Goal: Task Accomplishment & Management: Use online tool/utility

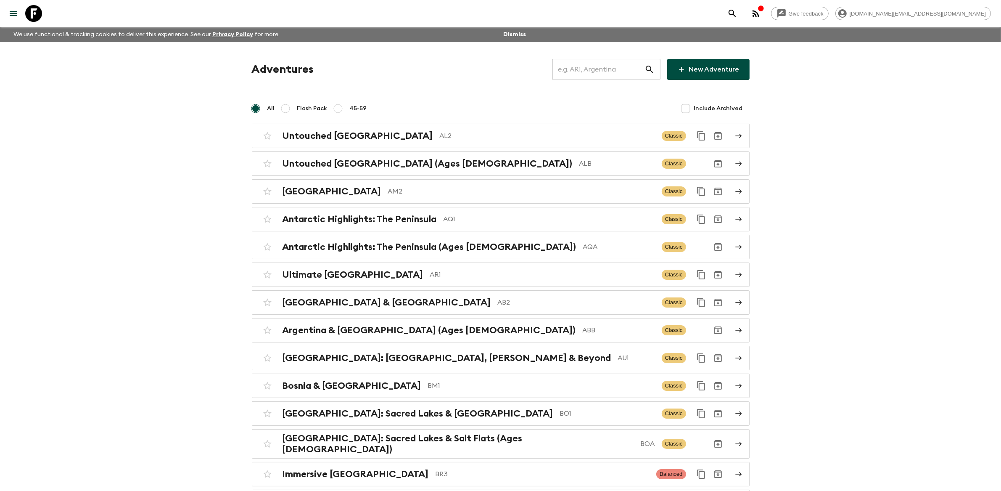
click at [607, 67] on input "text" at bounding box center [598, 70] width 92 height 24
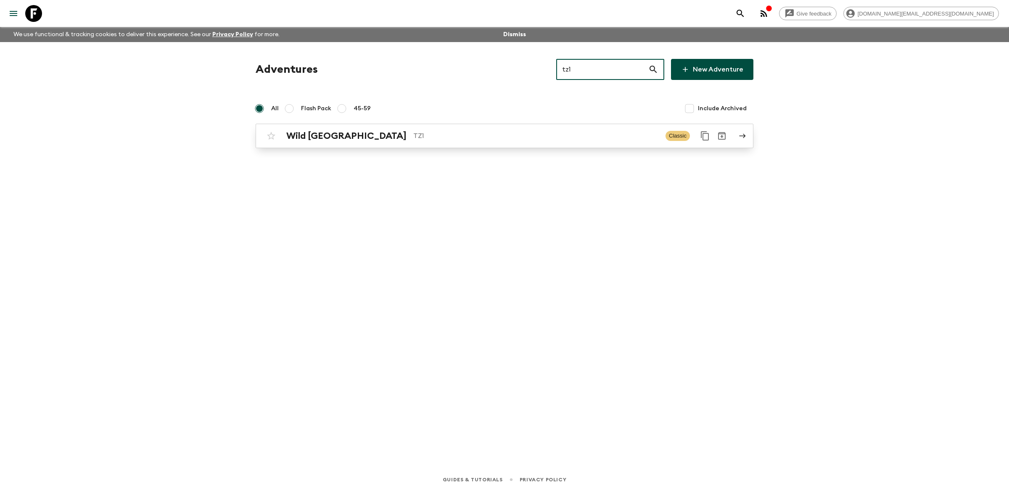
type input "tz1"
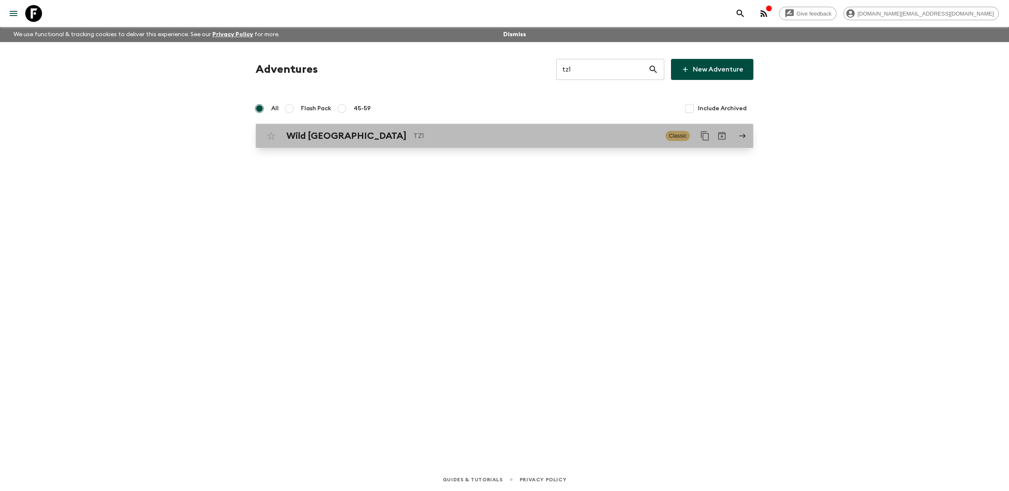
click at [550, 135] on p "TZ1" at bounding box center [535, 136] width 245 height 10
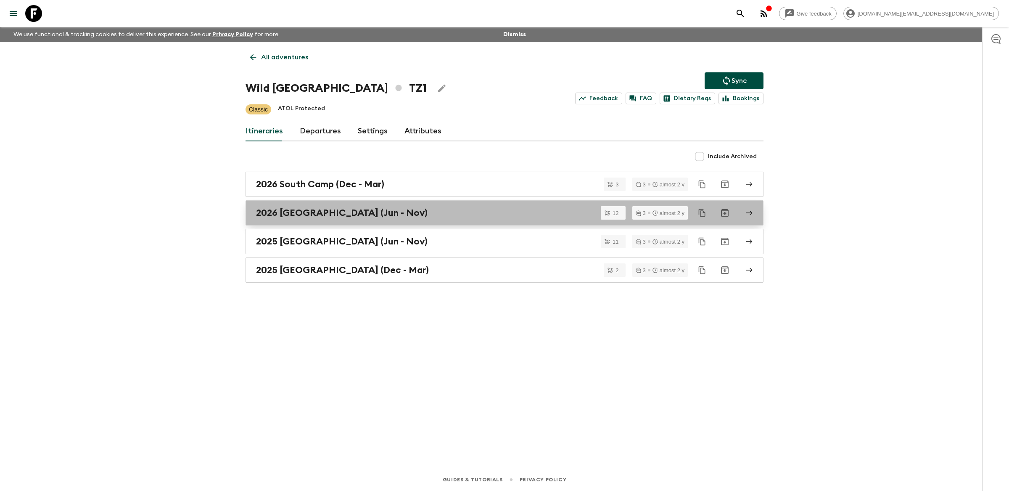
click at [473, 210] on div "2026 [GEOGRAPHIC_DATA] (Jun - Nov)" at bounding box center [496, 212] width 481 height 11
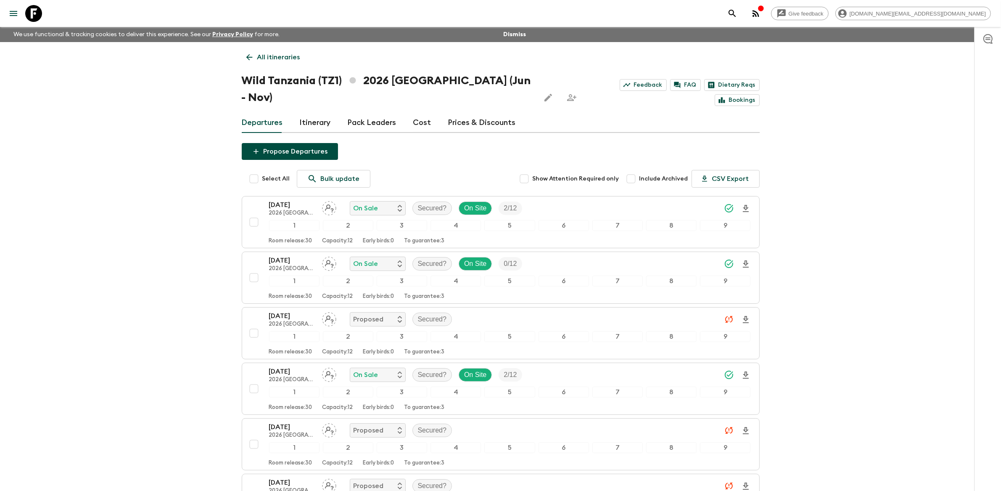
click at [471, 113] on link "Prices & Discounts" at bounding box center [482, 123] width 68 height 20
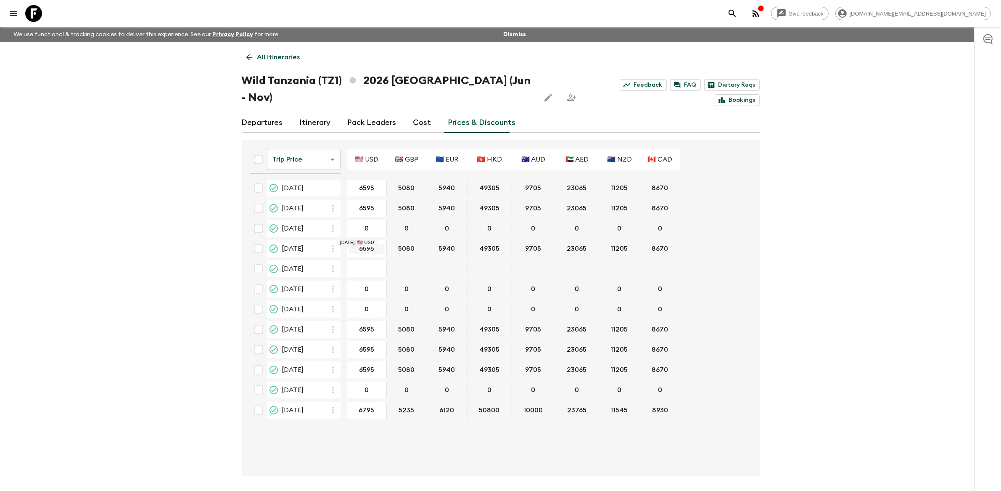
drag, startPoint x: 366, startPoint y: 233, endPoint x: 361, endPoint y: 232, distance: 5.6
click at [365, 244] on input "6595" at bounding box center [367, 249] width 36 height 10
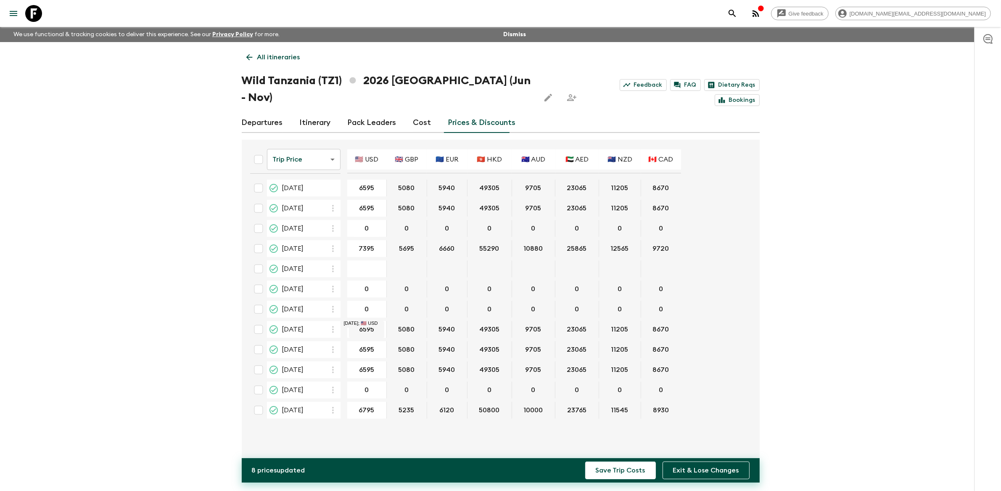
type input "7395"
click at [367, 325] on input "6595" at bounding box center [367, 330] width 36 height 10
type input "7395"
click at [367, 345] on input "6595" at bounding box center [367, 350] width 36 height 10
type input "7395"
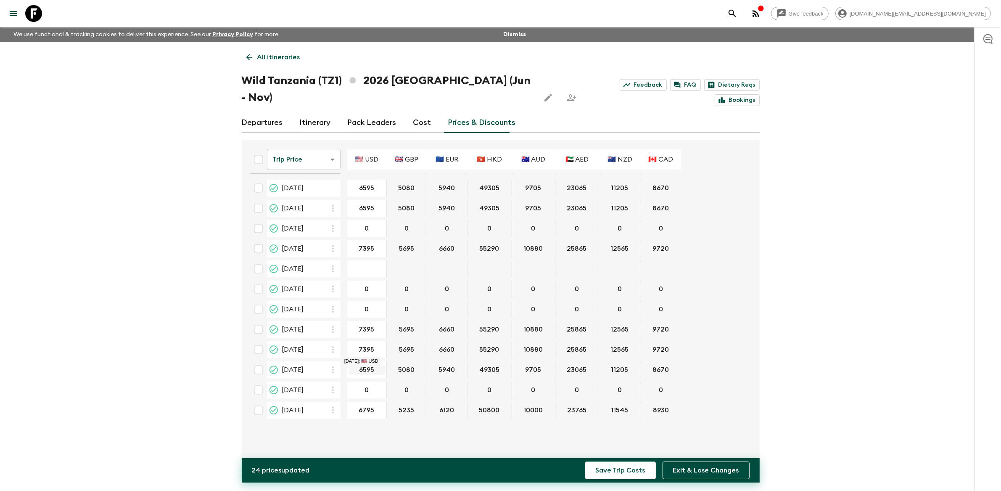
click at [367, 365] on input "6595" at bounding box center [367, 370] width 36 height 10
type input "7395"
click at [368, 405] on input "6795" at bounding box center [366, 410] width 35 height 10
type input "7395"
click at [367, 183] on input "6595" at bounding box center [366, 188] width 35 height 10
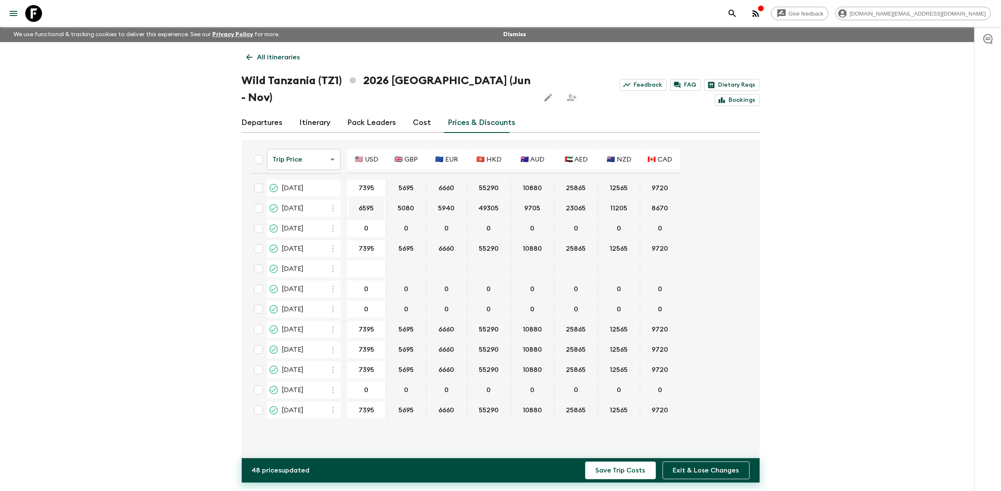
type input "7395"
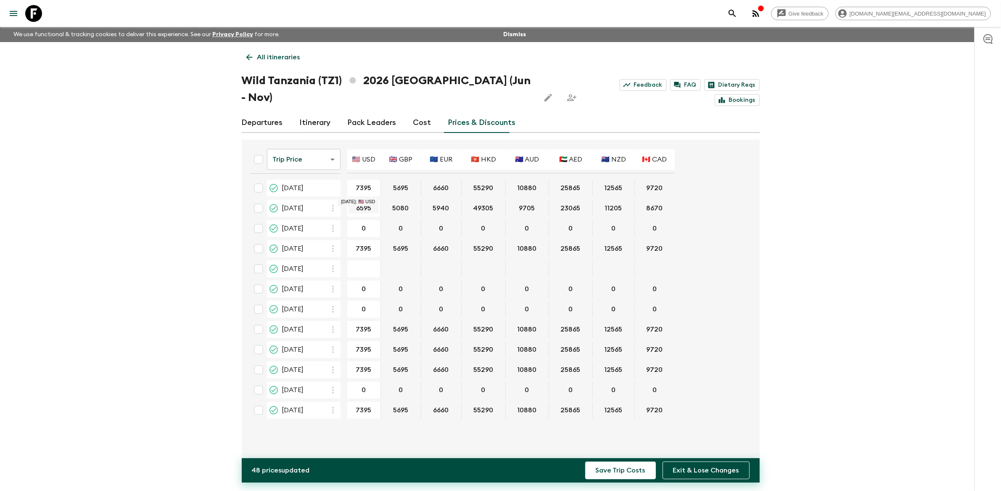
click at [364, 203] on input "6595" at bounding box center [364, 208] width 30 height 10
type input "7395"
click at [804, 369] on div "Give feedback [DOMAIN_NAME][EMAIL_ADDRESS][DOMAIN_NAME] We use functional & tra…" at bounding box center [500, 261] width 1001 height 522
click at [364, 183] on input "7395" at bounding box center [364, 188] width 30 height 10
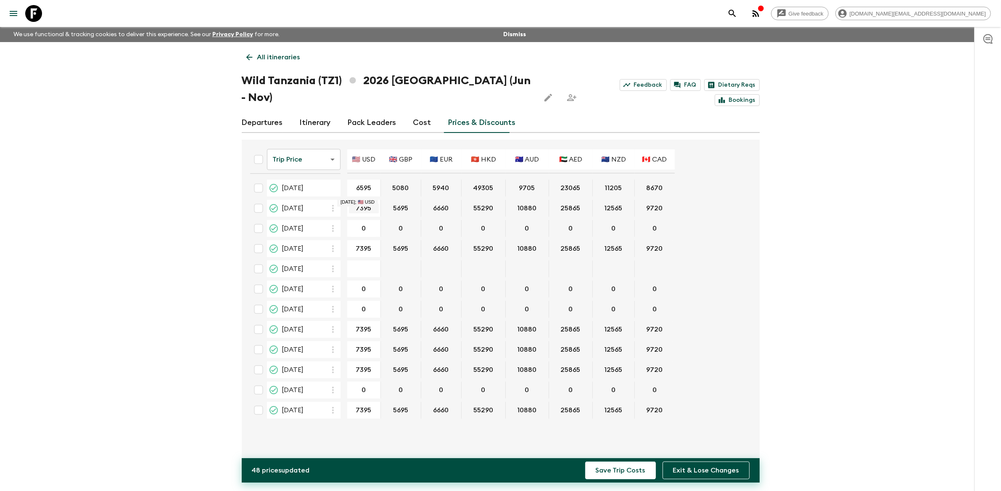
click at [363, 203] on input "7395" at bounding box center [364, 208] width 30 height 10
click at [364, 203] on input "7395" at bounding box center [364, 208] width 30 height 10
click at [363, 183] on input "6595" at bounding box center [364, 188] width 30 height 10
click at [783, 233] on div "Give feedback [DOMAIN_NAME][EMAIL_ADDRESS][DOMAIN_NAME] We use functional & tra…" at bounding box center [500, 261] width 1001 height 522
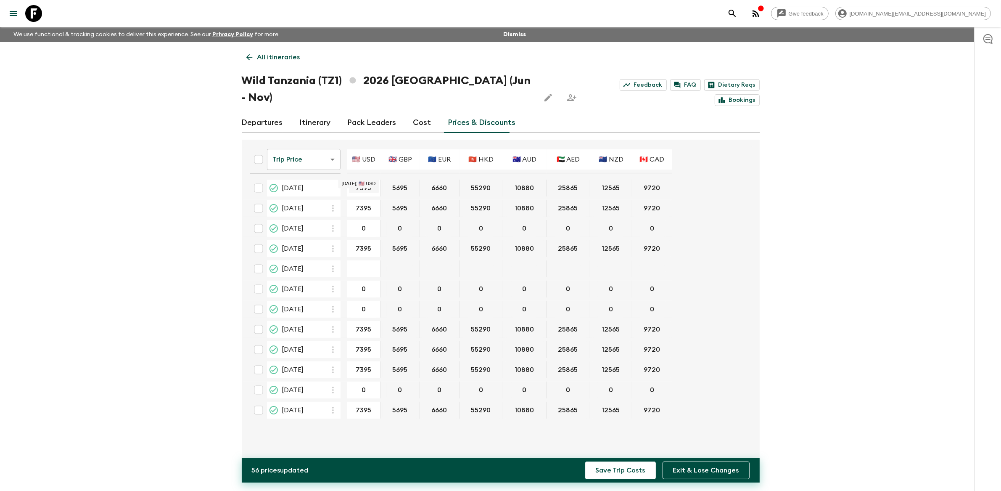
click at [364, 183] on input "7395" at bounding box center [364, 188] width 30 height 10
type input "6595"
click at [363, 203] on input "7395" at bounding box center [364, 208] width 30 height 10
click at [364, 203] on input "7395" at bounding box center [364, 208] width 30 height 10
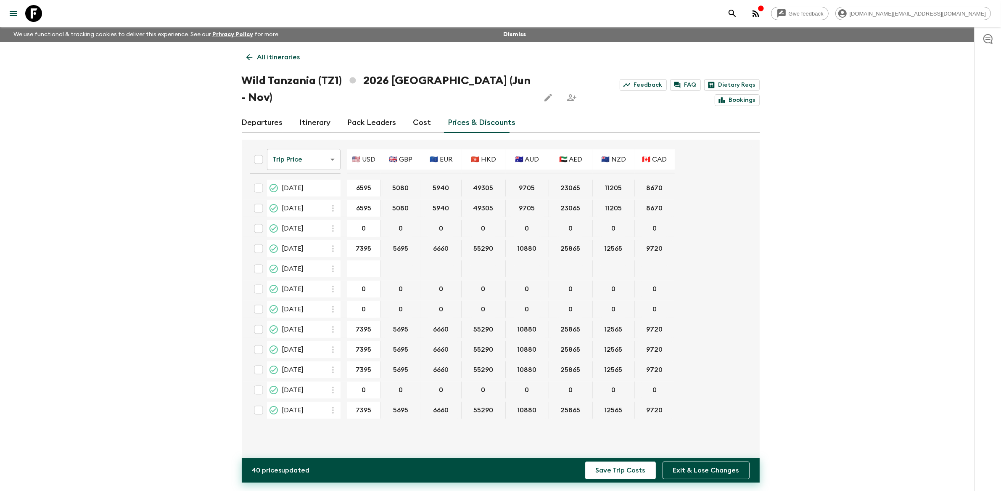
type input "6595"
click at [777, 278] on div "Give feedback [DOMAIN_NAME][EMAIL_ADDRESS][DOMAIN_NAME] We use functional & tra…" at bounding box center [500, 261] width 1001 height 522
click at [622, 473] on button "Save Trip Costs" at bounding box center [620, 470] width 71 height 18
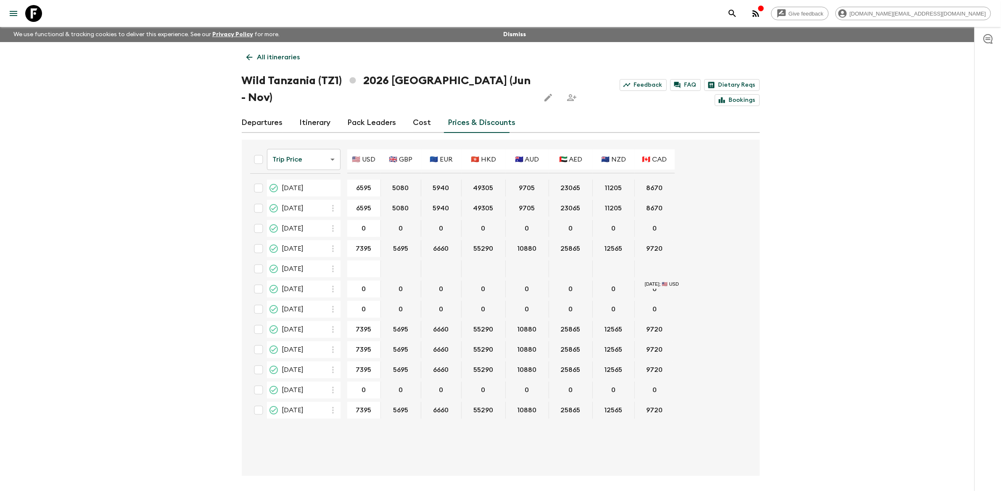
click at [253, 51] on link "All itineraries" at bounding box center [273, 57] width 63 height 17
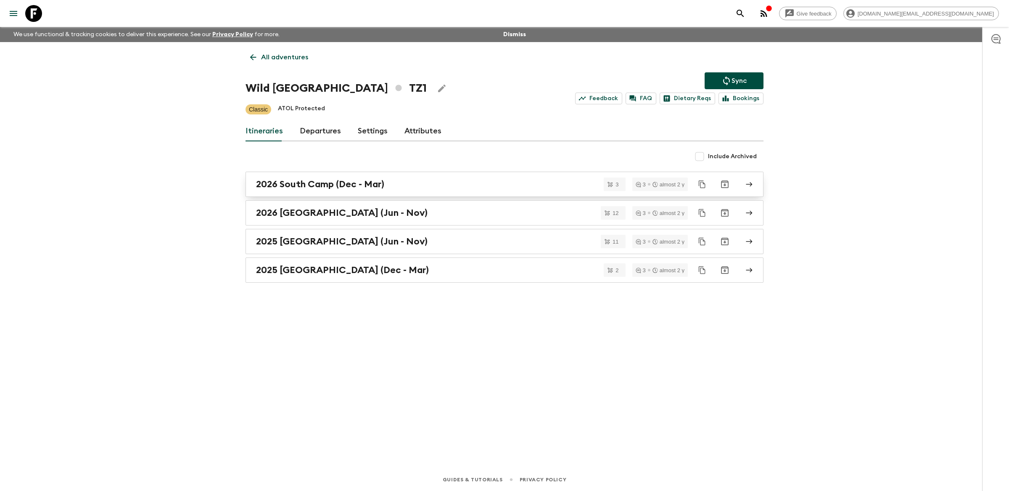
click at [412, 185] on div "2026 South Camp (Dec - Mar)" at bounding box center [496, 184] width 481 height 11
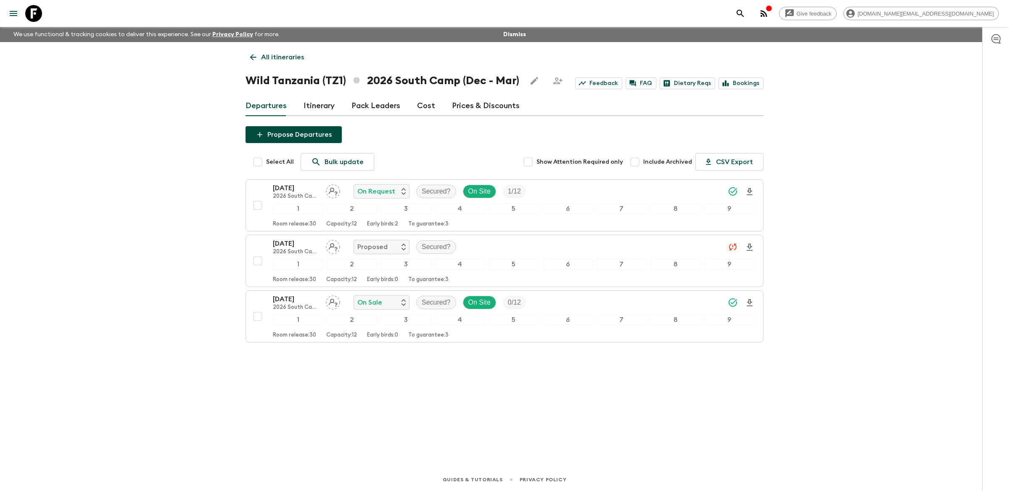
click at [486, 110] on link "Prices & Discounts" at bounding box center [486, 106] width 68 height 20
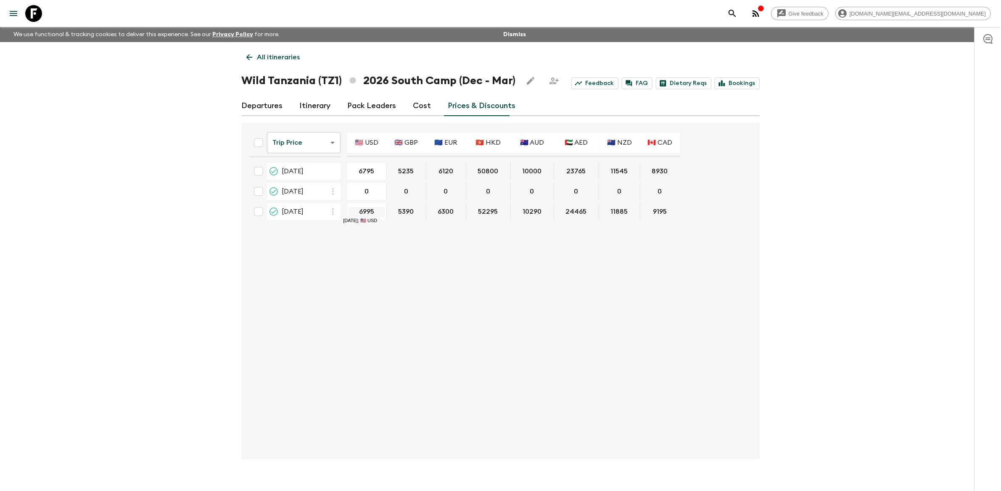
click at [366, 210] on input "6995" at bounding box center [367, 212] width 36 height 10
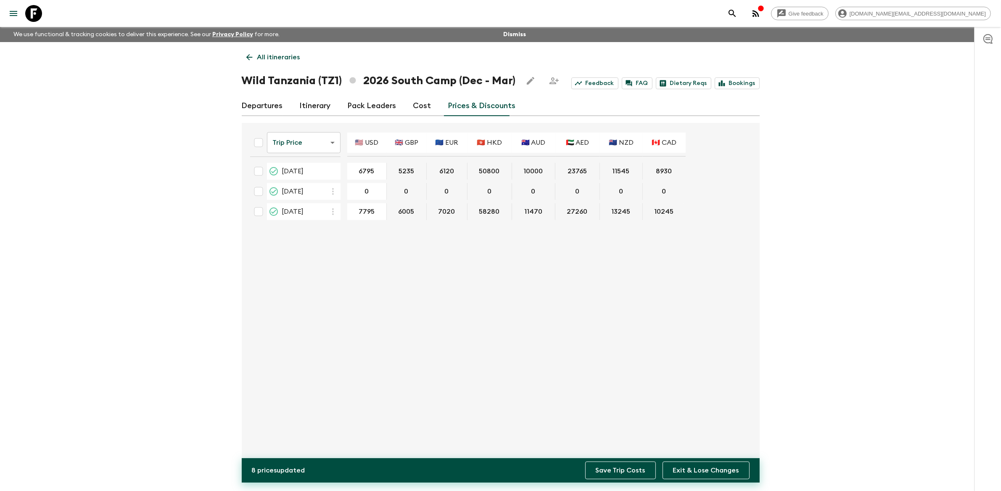
type input "7795"
click at [635, 476] on button "Save Trip Costs" at bounding box center [620, 470] width 71 height 18
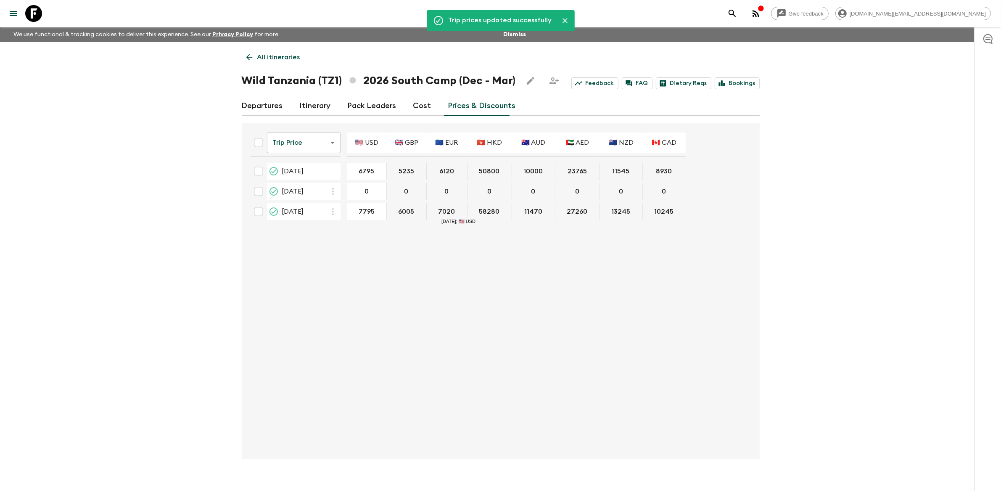
click at [277, 59] on p "All itineraries" at bounding box center [278, 57] width 43 height 10
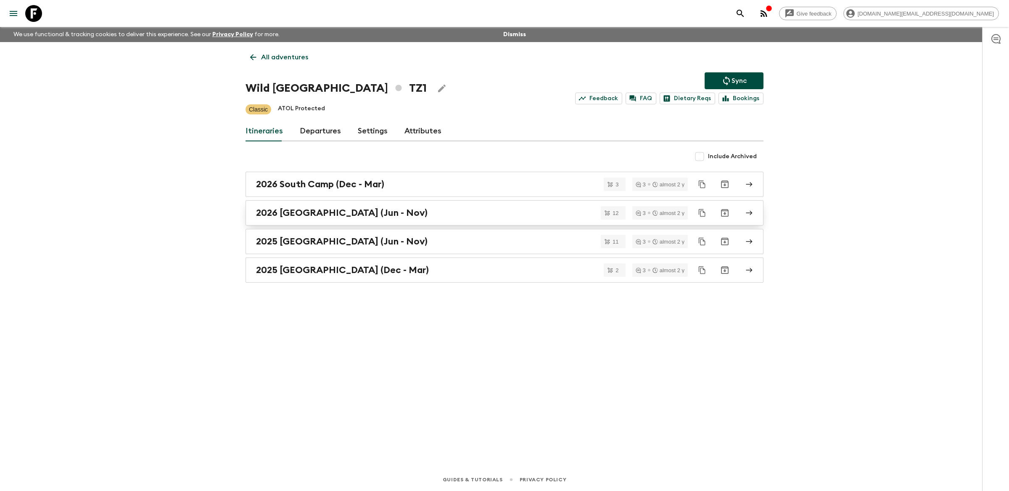
click at [425, 215] on div "2026 [GEOGRAPHIC_DATA] (Jun - Nov)" at bounding box center [496, 212] width 481 height 11
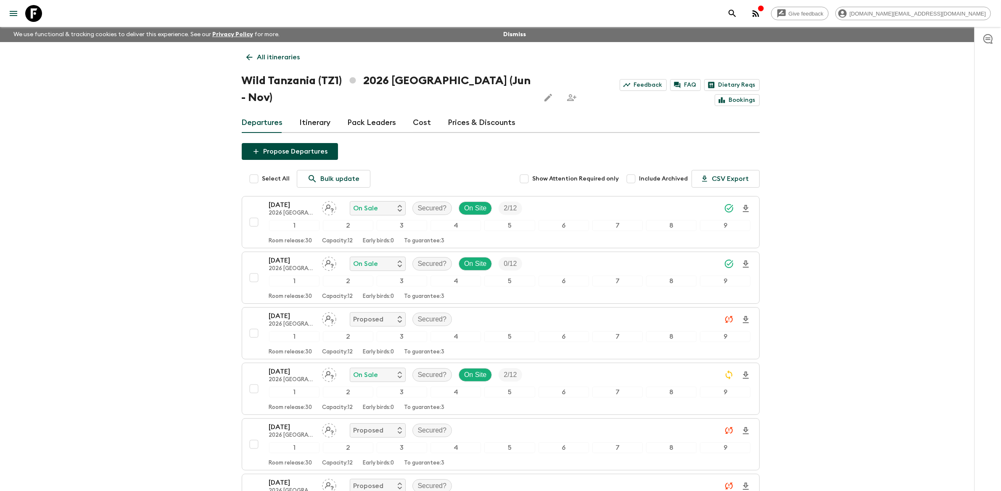
click at [280, 56] on p "All itineraries" at bounding box center [278, 57] width 43 height 10
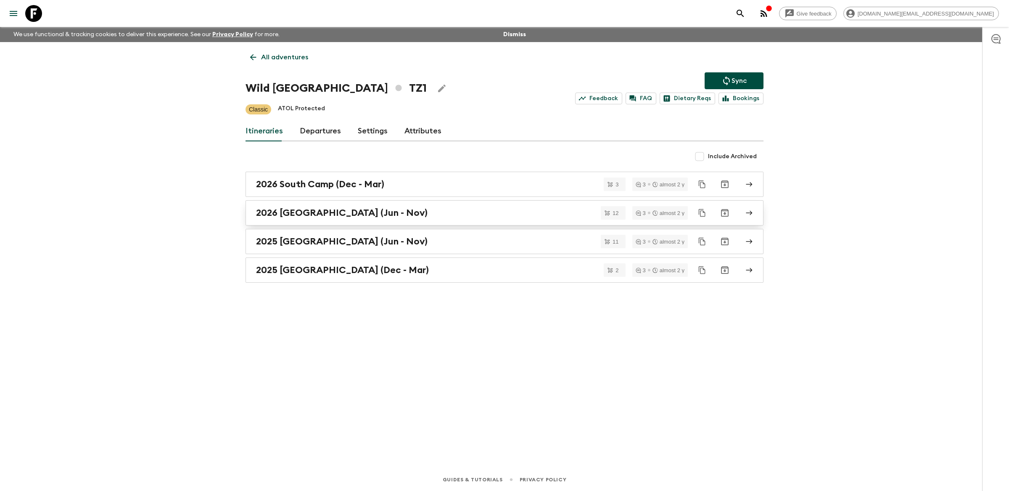
click at [412, 210] on div "2026 [GEOGRAPHIC_DATA] (Jun - Nov)" at bounding box center [496, 212] width 481 height 11
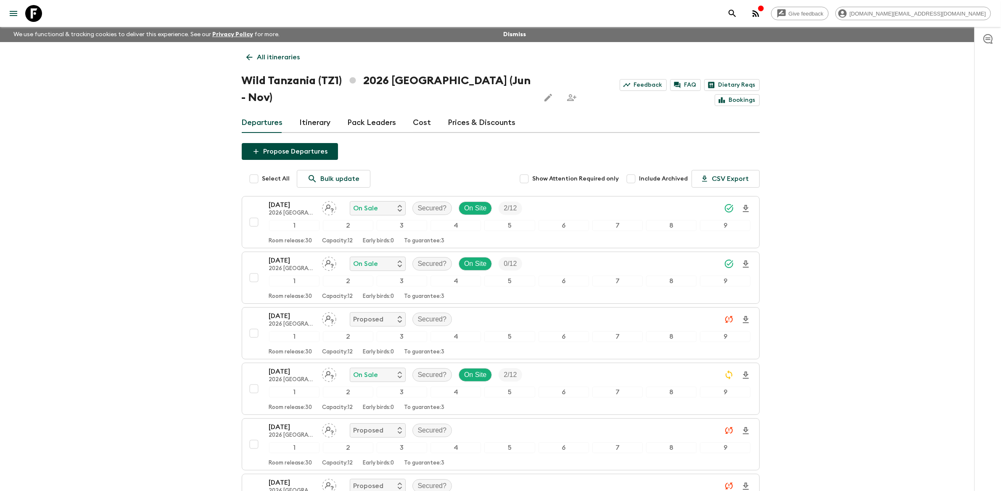
click at [270, 55] on p "All itineraries" at bounding box center [278, 57] width 43 height 10
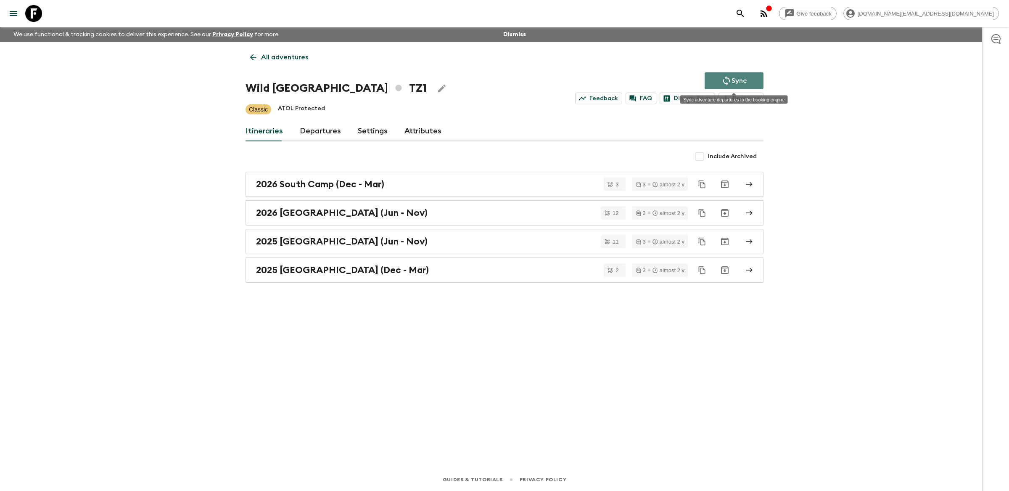
click at [738, 79] on p "Sync" at bounding box center [738, 81] width 15 height 10
